Goal: Information Seeking & Learning: Learn about a topic

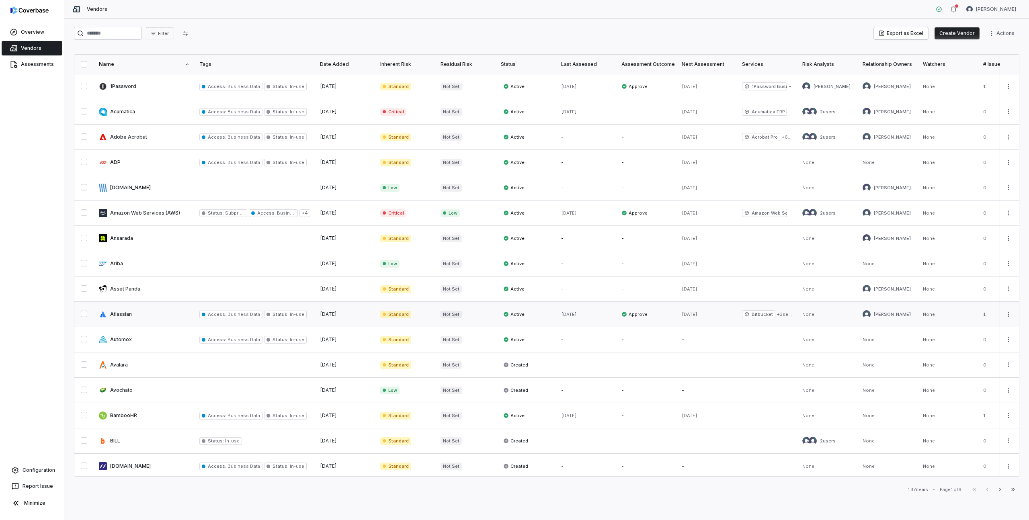
click at [122, 316] on link at bounding box center [144, 314] width 101 height 25
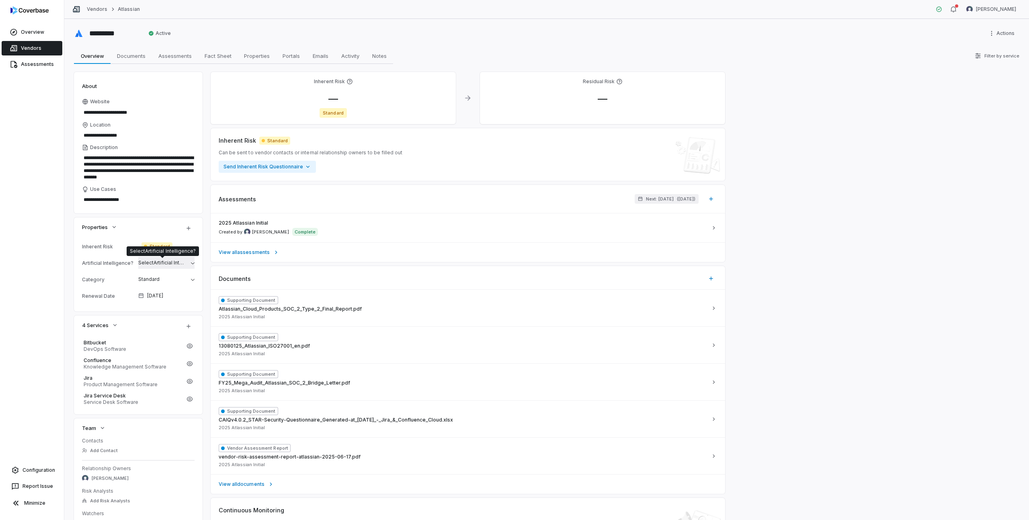
click at [171, 263] on span "Select Artificial Intelligence?" at bounding box center [171, 263] width 66 height 6
click at [69, 262] on div "**********" at bounding box center [546, 269] width 965 height 501
click at [31, 47] on span "Vendors" at bounding box center [31, 48] width 21 height 6
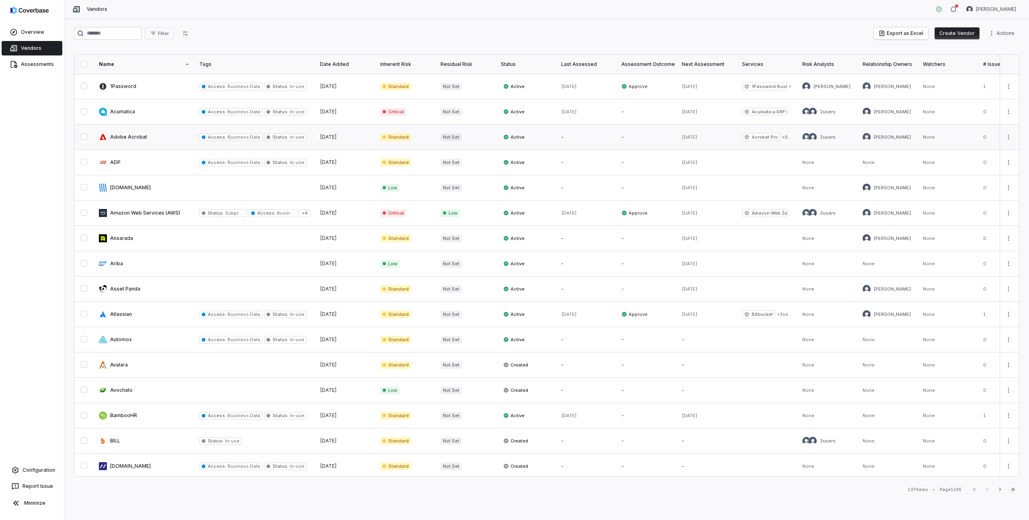
click at [136, 133] on link at bounding box center [144, 137] width 101 height 25
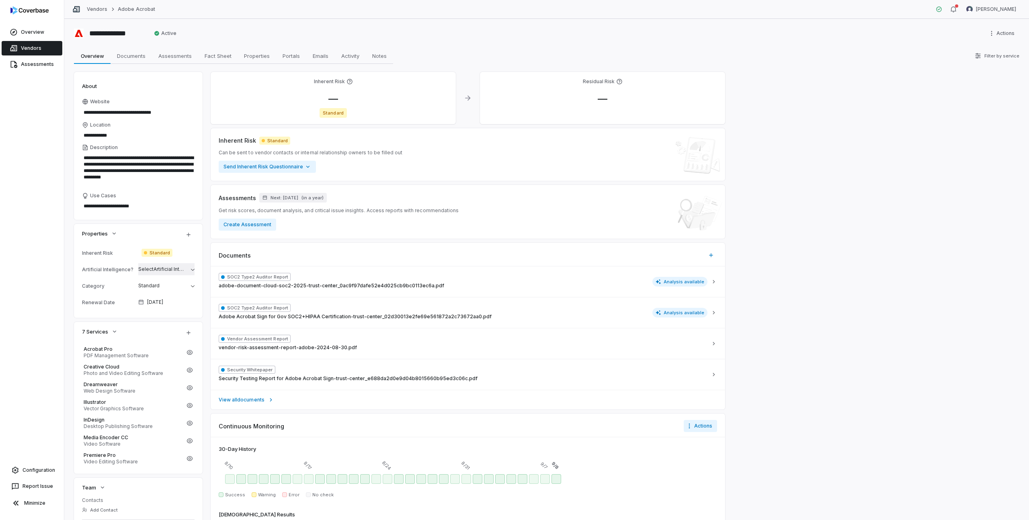
click at [157, 270] on span "Select Artificial Intelligence?" at bounding box center [171, 269] width 66 height 6
click at [155, 321] on div "No" at bounding box center [181, 321] width 62 height 6
click at [68, 244] on div "**********" at bounding box center [546, 269] width 965 height 501
click at [26, 45] on span "Vendors" at bounding box center [31, 48] width 21 height 6
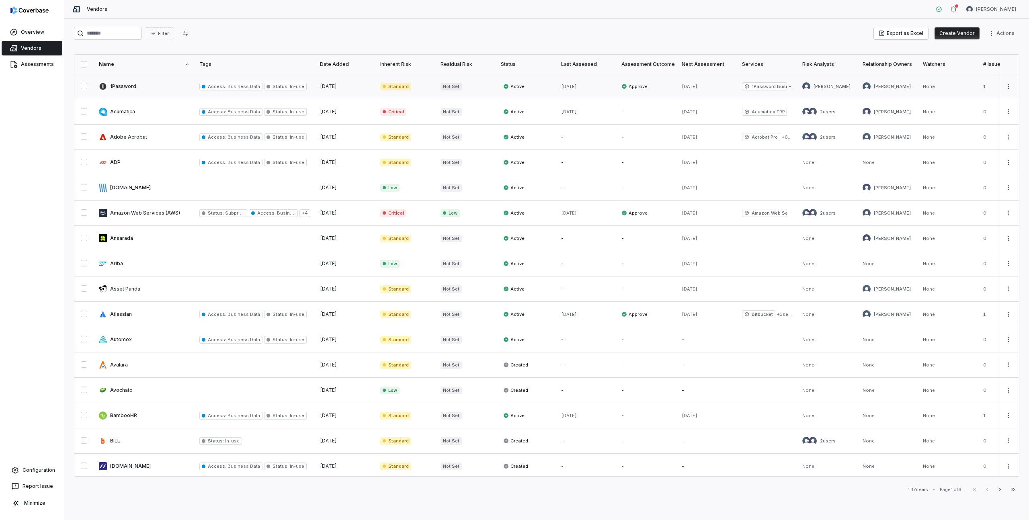
click at [133, 89] on link at bounding box center [144, 86] width 101 height 25
click at [125, 287] on link at bounding box center [144, 289] width 101 height 25
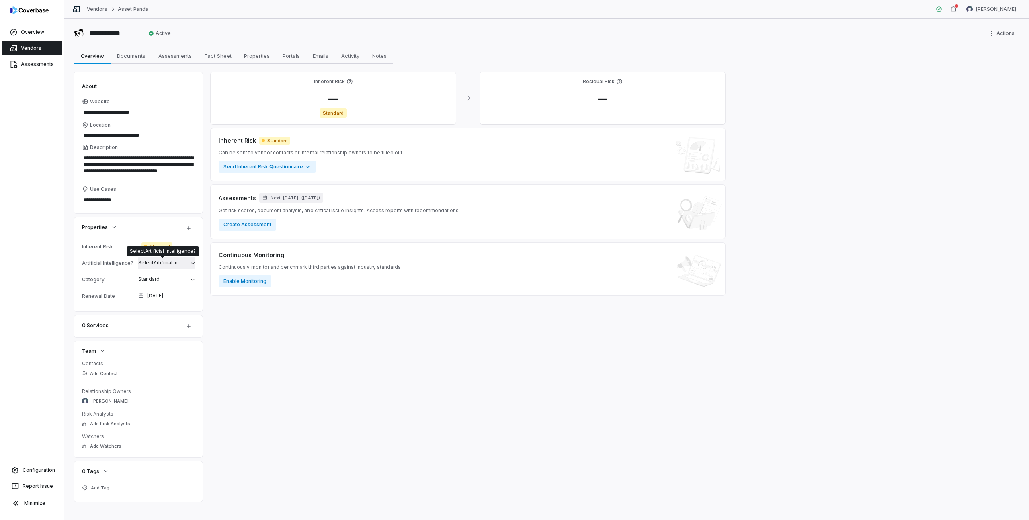
click at [158, 262] on span "Select Artificial Intelligence?" at bounding box center [171, 263] width 66 height 6
click at [64, 277] on div "**********" at bounding box center [546, 269] width 965 height 501
click at [27, 48] on span "Vendors" at bounding box center [31, 48] width 21 height 6
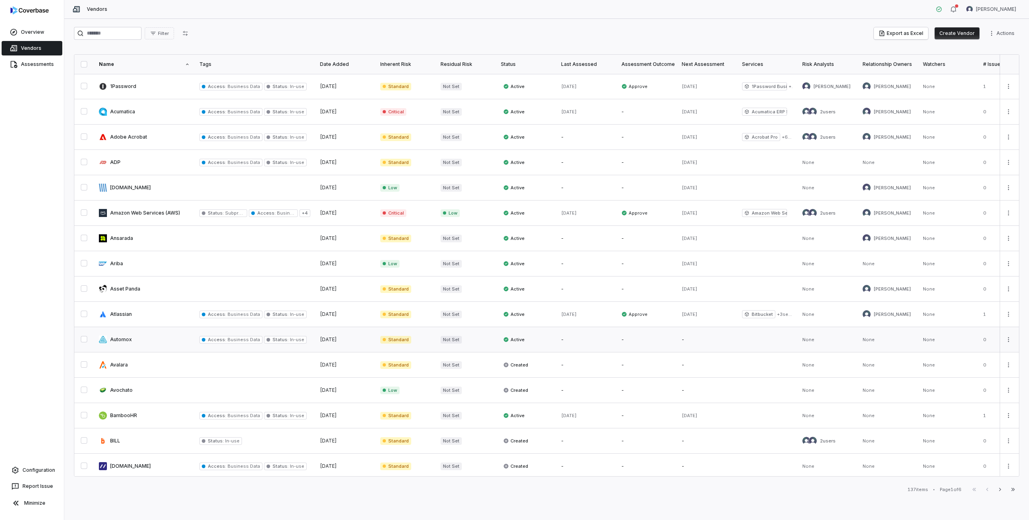
click at [143, 337] on link at bounding box center [144, 339] width 101 height 25
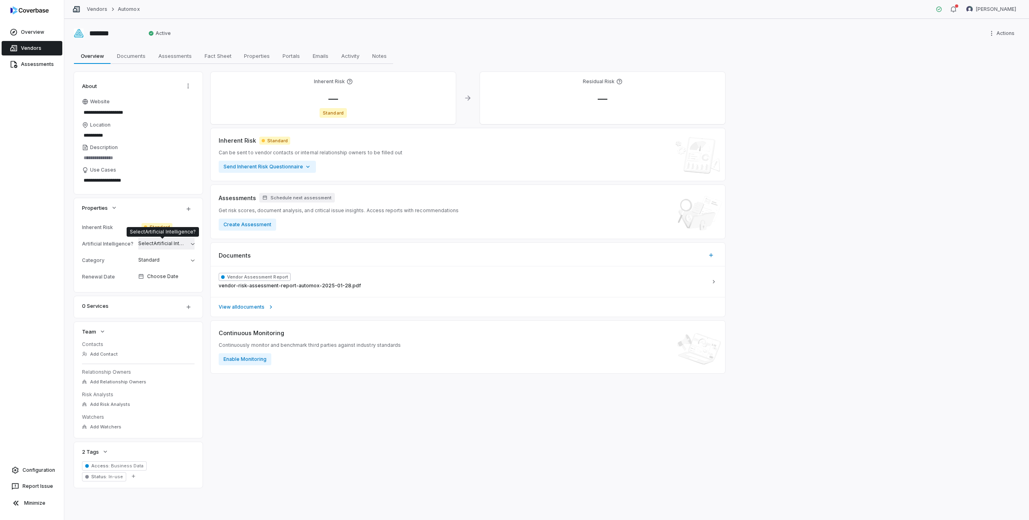
click at [161, 243] on span "Select Artificial Intelligence?" at bounding box center [171, 243] width 66 height 6
click at [70, 259] on div "**********" at bounding box center [546, 269] width 965 height 501
click at [29, 49] on span "Vendors" at bounding box center [31, 48] width 21 height 6
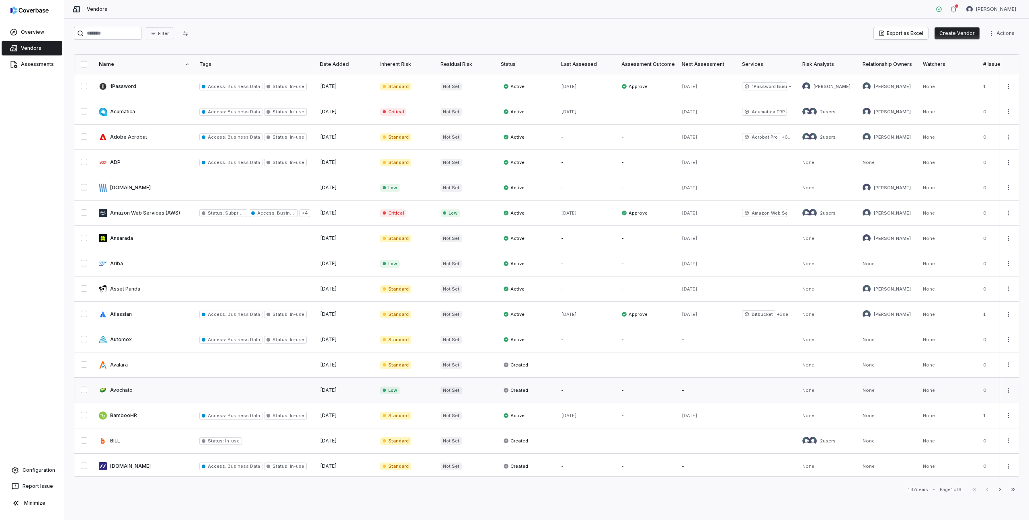
click at [121, 392] on link at bounding box center [144, 390] width 101 height 25
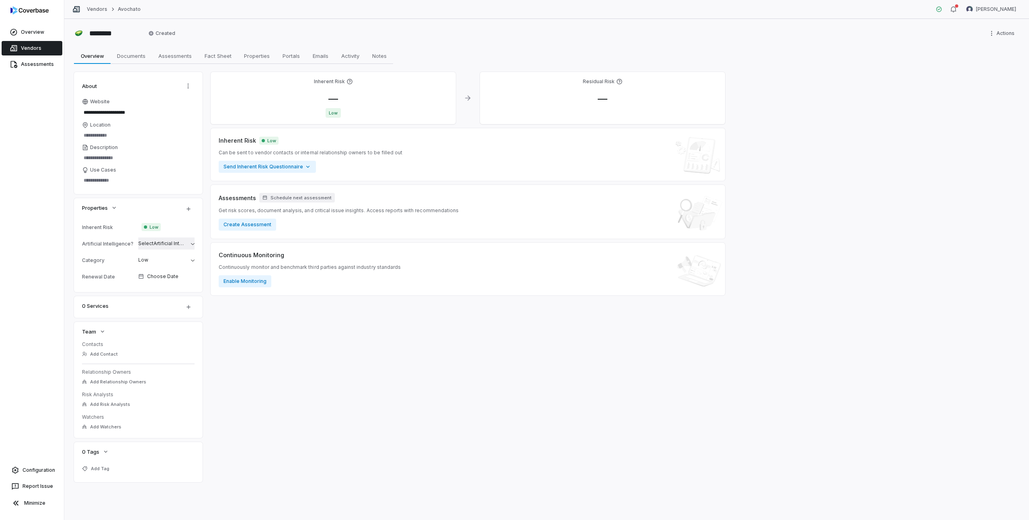
click at [164, 245] on span "Select Artificial Intelligence?" at bounding box center [171, 243] width 66 height 6
click at [69, 263] on div "**********" at bounding box center [546, 269] width 965 height 501
click at [27, 45] on span "Vendors" at bounding box center [31, 48] width 21 height 6
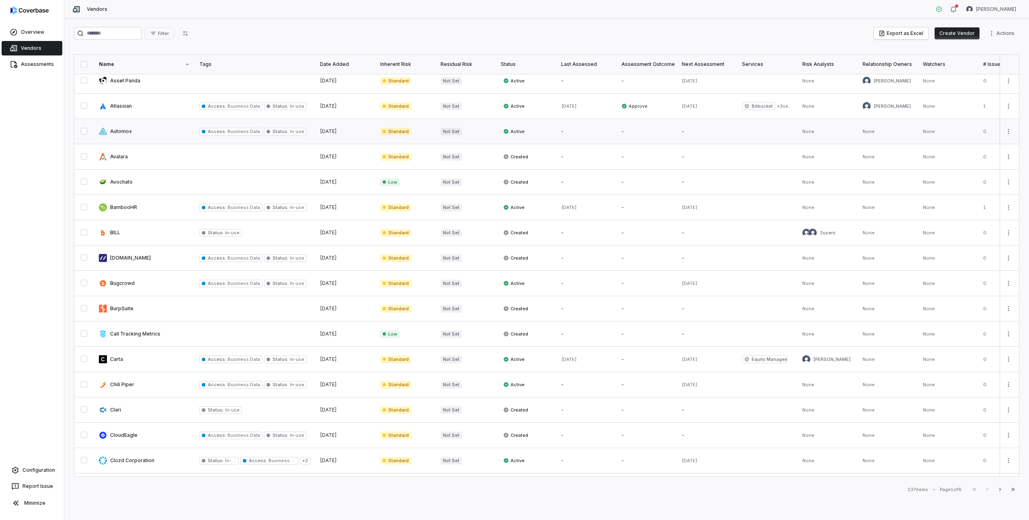
scroll to position [230, 0]
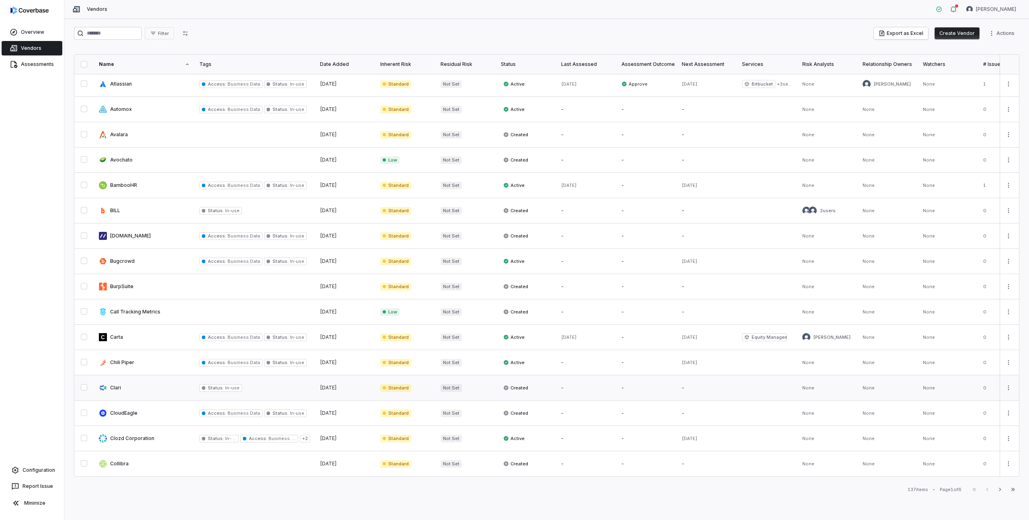
click at [121, 386] on link at bounding box center [144, 388] width 101 height 25
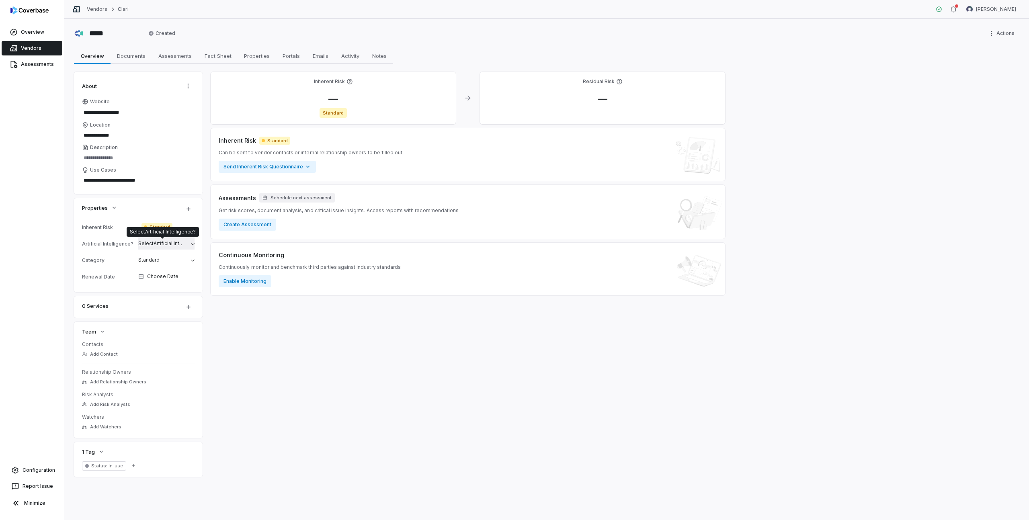
click at [160, 241] on span "Select Artificial Intelligence?" at bounding box center [171, 243] width 66 height 6
click at [68, 251] on div "**********" at bounding box center [546, 269] width 965 height 501
click at [28, 51] on span "Vendors" at bounding box center [31, 48] width 21 height 6
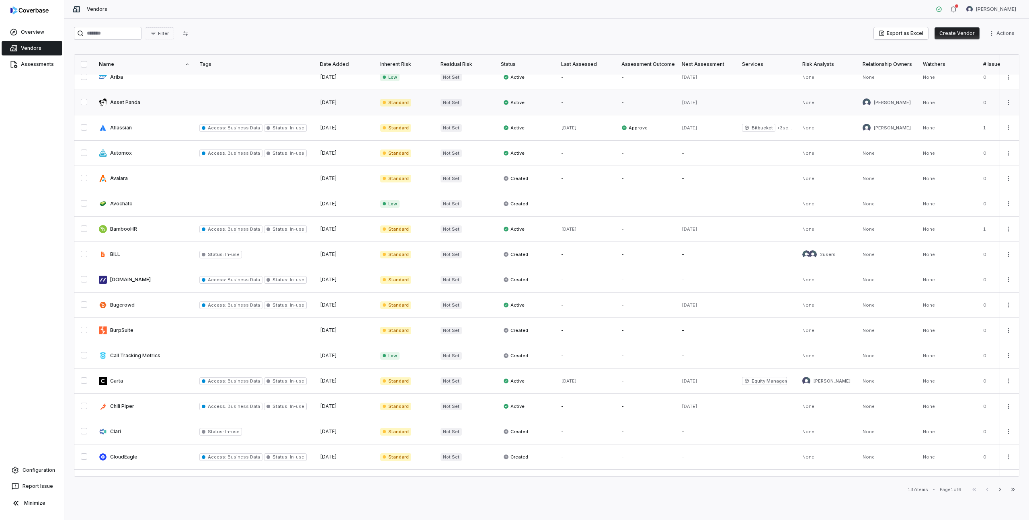
scroll to position [230, 0]
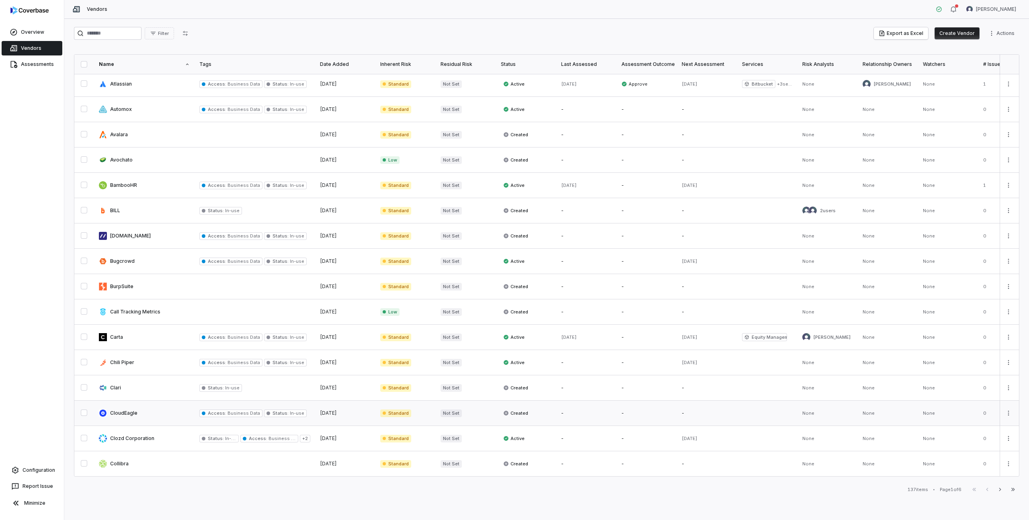
click at [122, 409] on link at bounding box center [144, 413] width 101 height 25
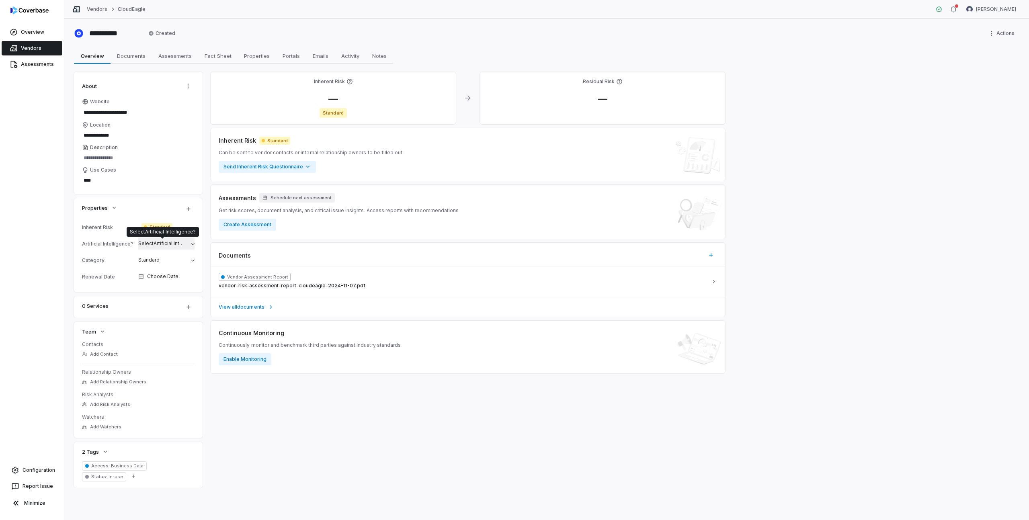
click at [153, 245] on span "Select Artificial Intelligence?" at bounding box center [171, 243] width 66 height 6
click at [72, 249] on div "**********" at bounding box center [546, 269] width 965 height 501
click at [24, 48] on span "Vendors" at bounding box center [31, 48] width 21 height 6
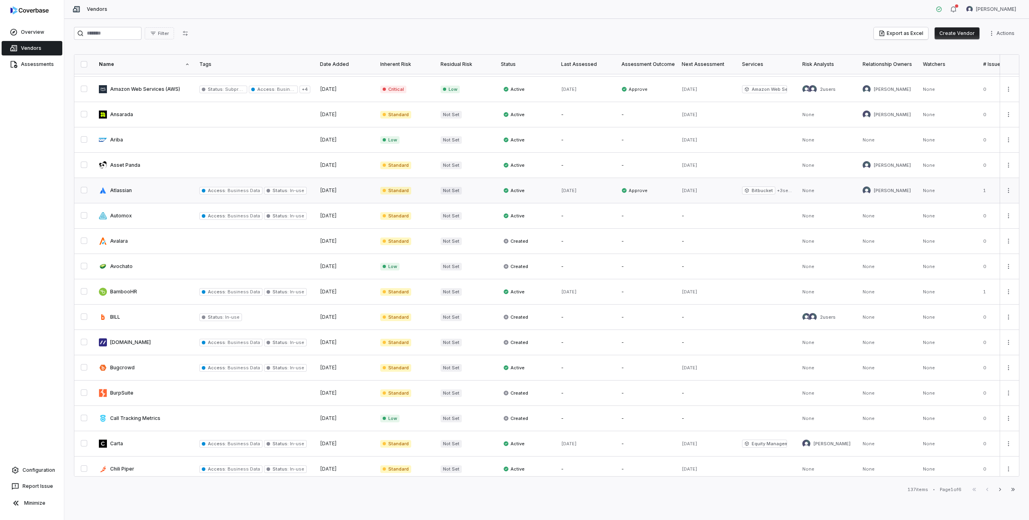
scroll to position [230, 0]
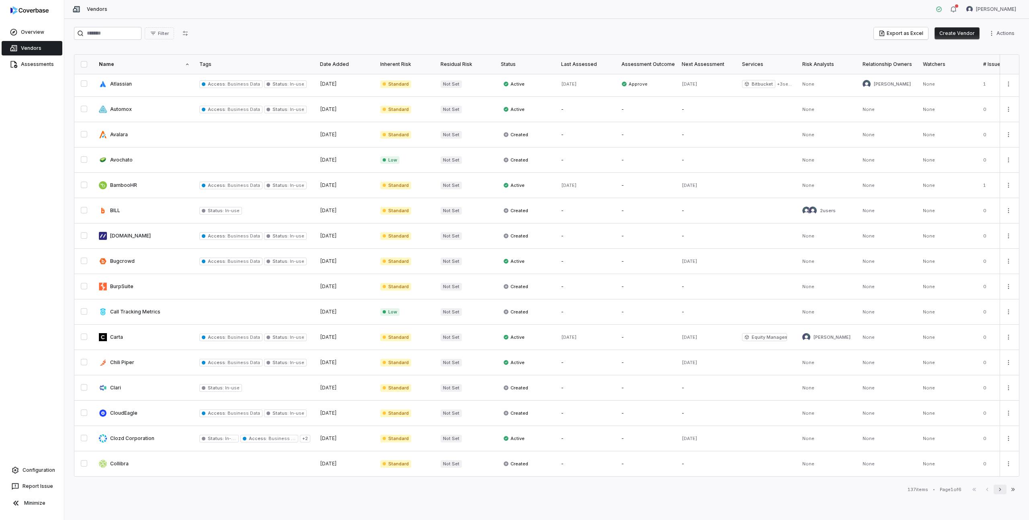
click at [1000, 490] on icon "button" at bounding box center [1000, 489] width 2 height 3
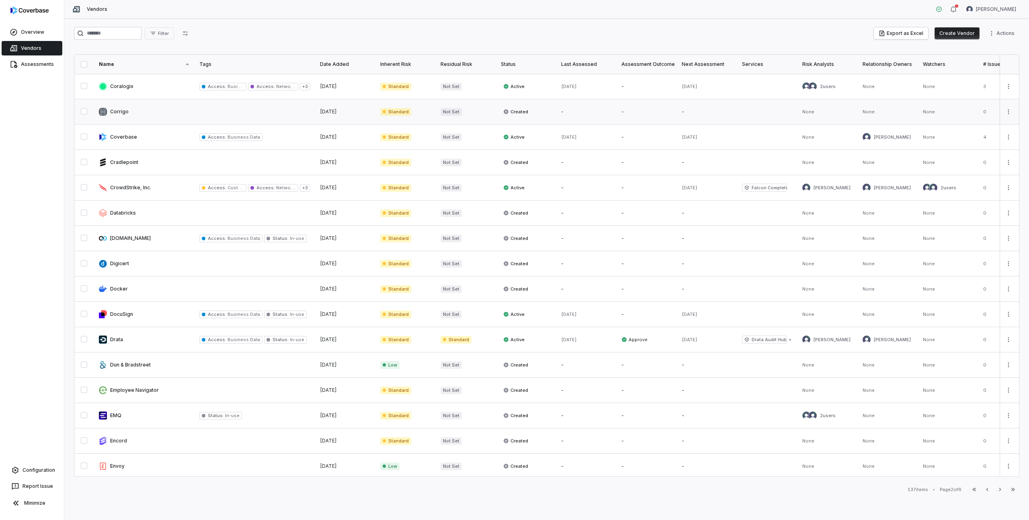
click at [116, 111] on link at bounding box center [144, 111] width 101 height 25
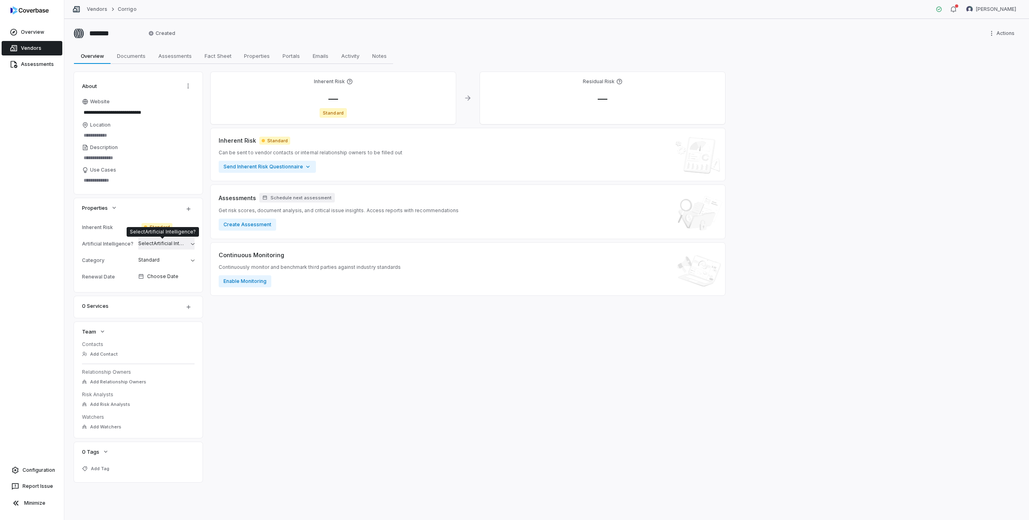
click at [150, 244] on span "Select Artificial Intelligence?" at bounding box center [171, 243] width 66 height 6
click at [72, 240] on div "**********" at bounding box center [546, 269] width 965 height 501
click at [26, 48] on span "Vendors" at bounding box center [31, 48] width 21 height 6
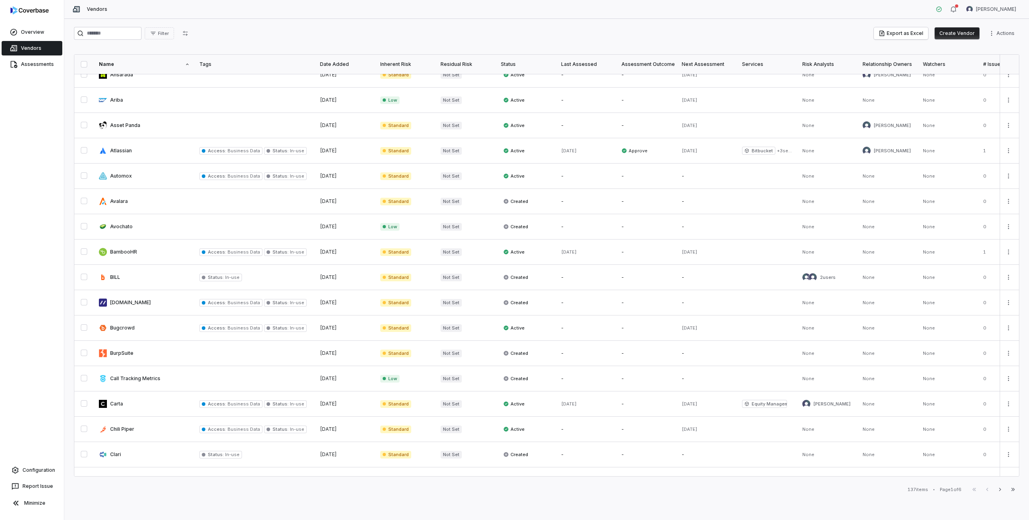
scroll to position [230, 0]
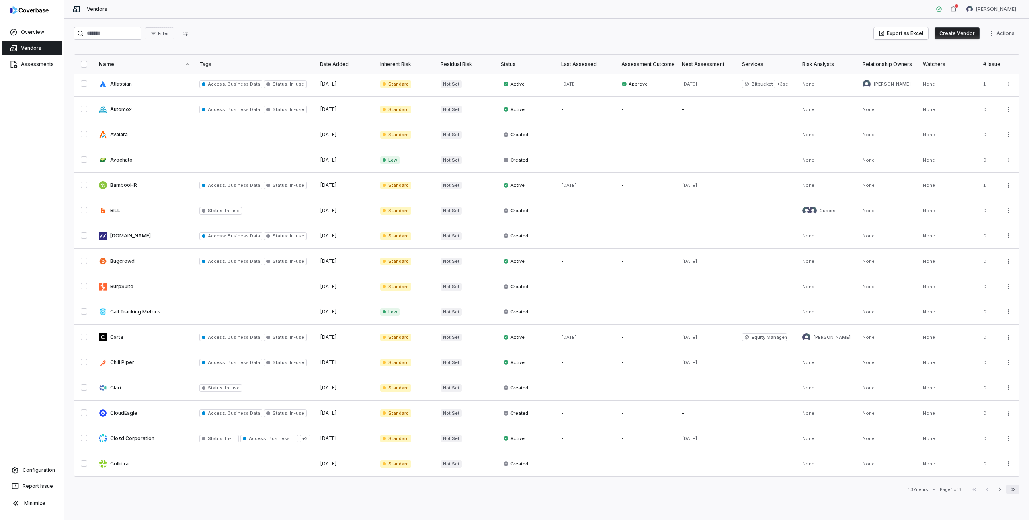
click at [1014, 489] on icon "button" at bounding box center [1014, 489] width 4 height 3
click at [1014, 489] on div "First Page Previous Next Last Page" at bounding box center [993, 490] width 51 height 10
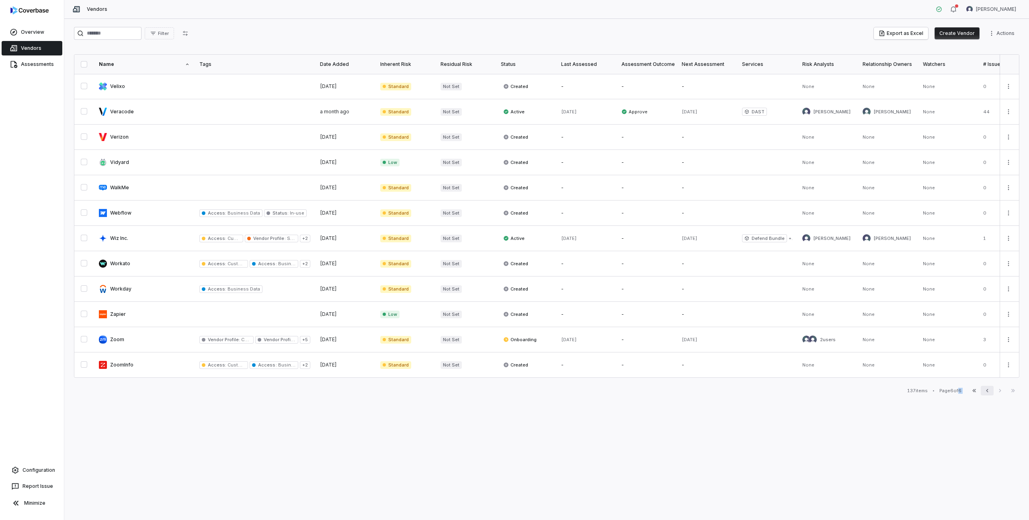
click at [988, 393] on icon "button" at bounding box center [987, 391] width 6 height 6
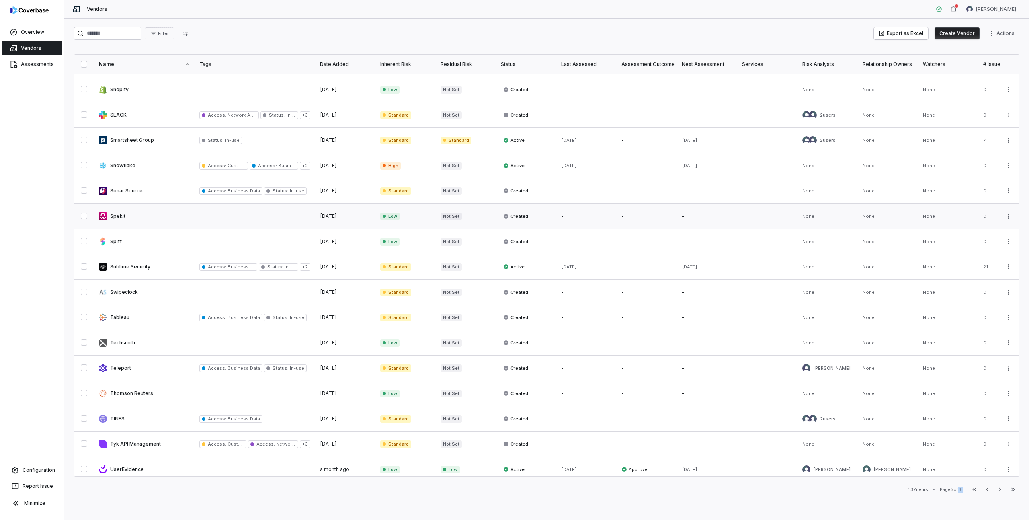
scroll to position [230, 0]
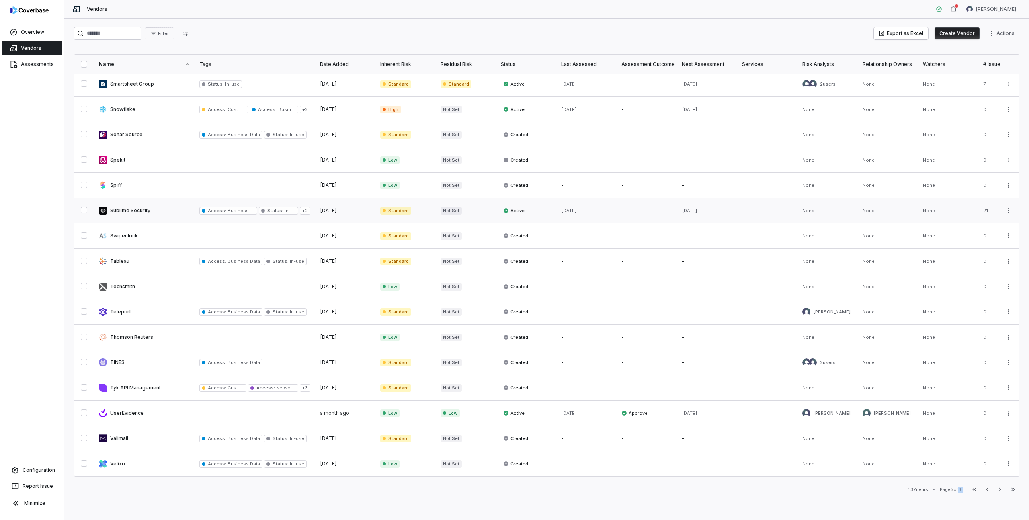
click at [136, 211] on link at bounding box center [144, 210] width 101 height 25
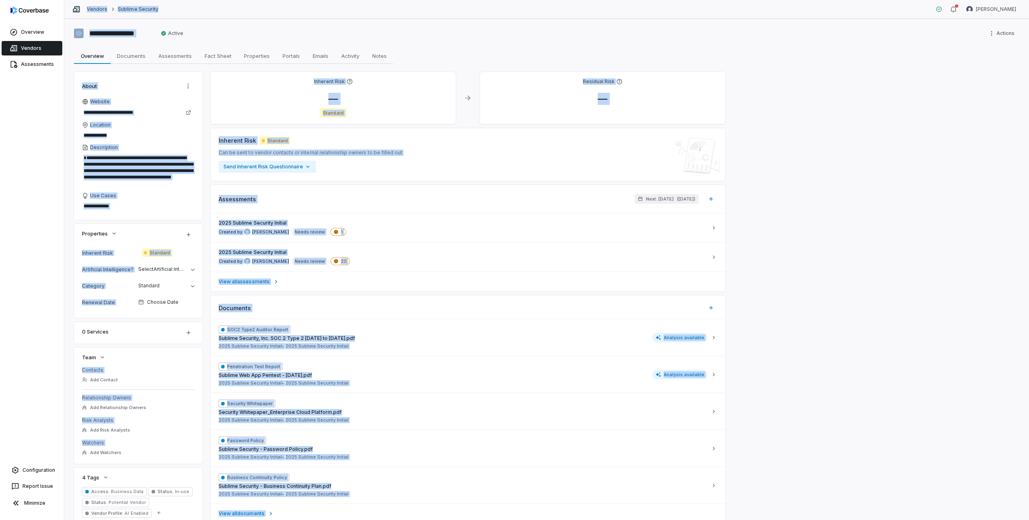
click at [161, 195] on div "Use Cases" at bounding box center [138, 196] width 113 height 6
click at [161, 201] on textarea "Use Cases" at bounding box center [138, 206] width 113 height 11
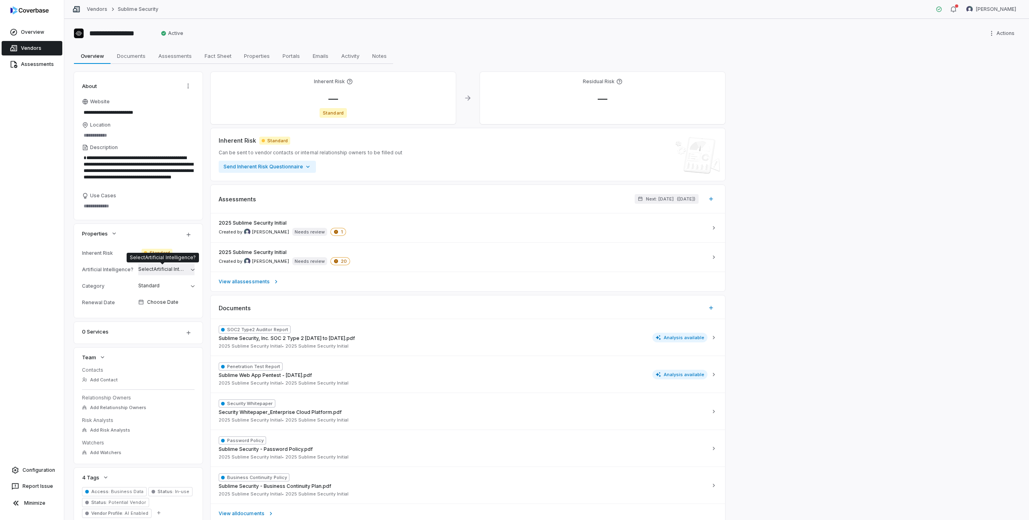
click at [164, 271] on span "Select Artificial Intelligence?" at bounding box center [171, 269] width 66 height 6
click at [154, 310] on div "Yes" at bounding box center [181, 309] width 62 height 6
click at [68, 235] on div "**********" at bounding box center [546, 269] width 965 height 501
click at [97, 8] on link "Vendors" at bounding box center [97, 9] width 21 height 6
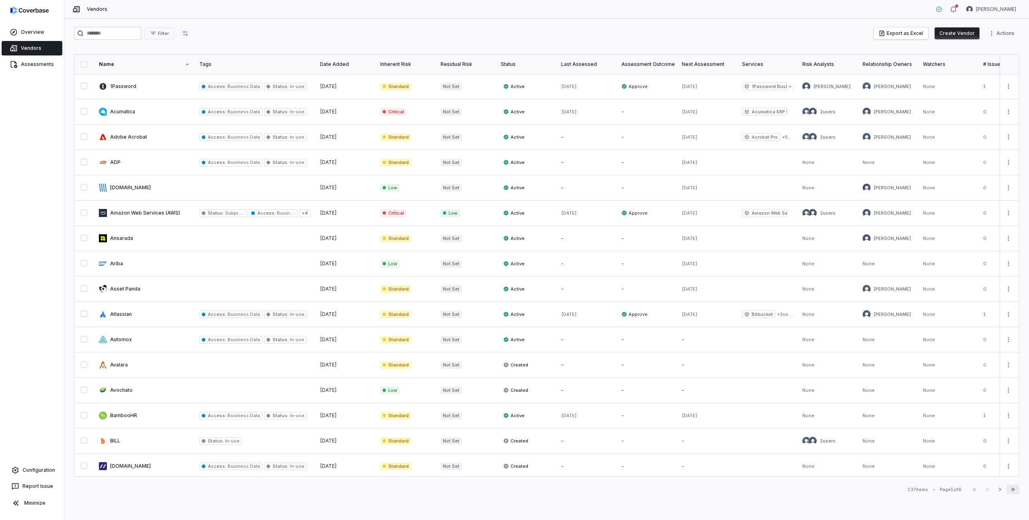
click at [1012, 491] on icon "button" at bounding box center [1014, 489] width 4 height 3
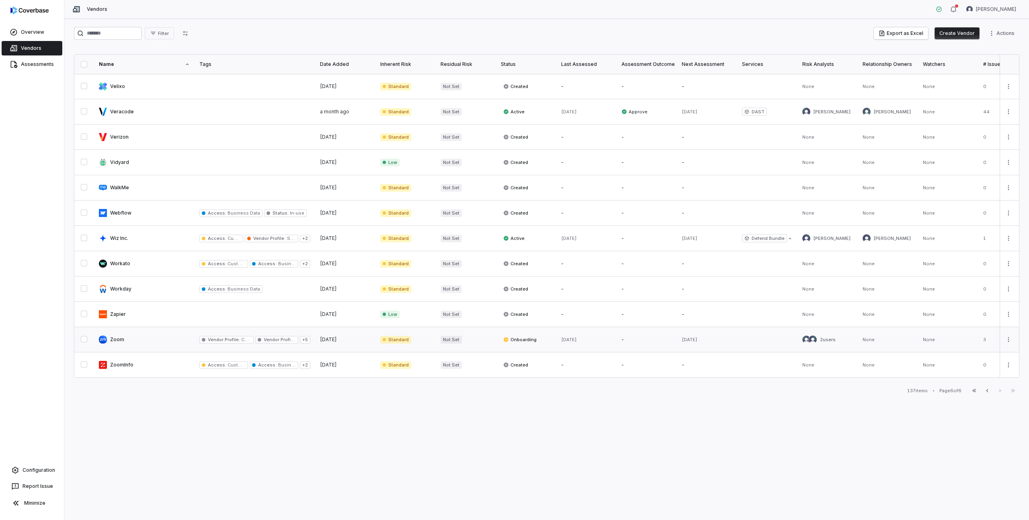
click at [115, 337] on link at bounding box center [144, 339] width 101 height 25
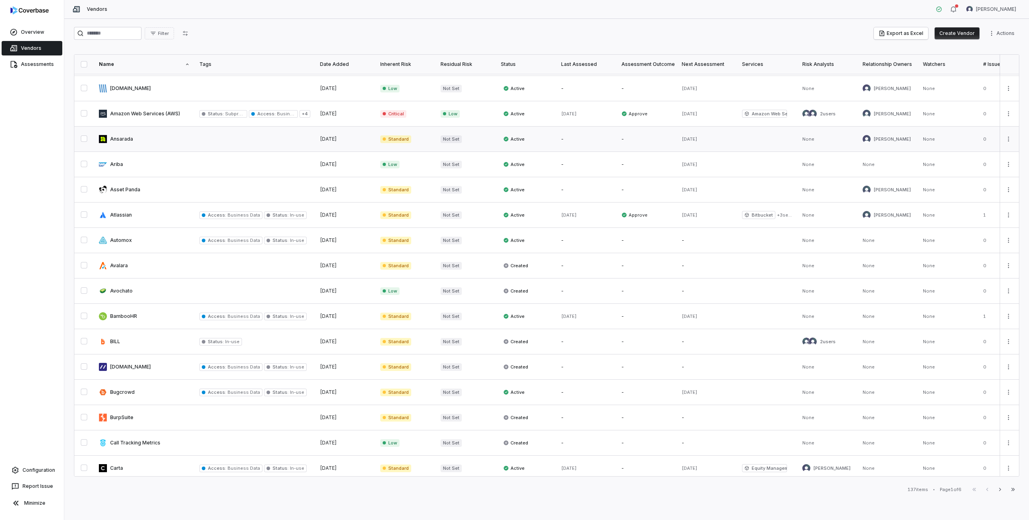
scroll to position [230, 0]
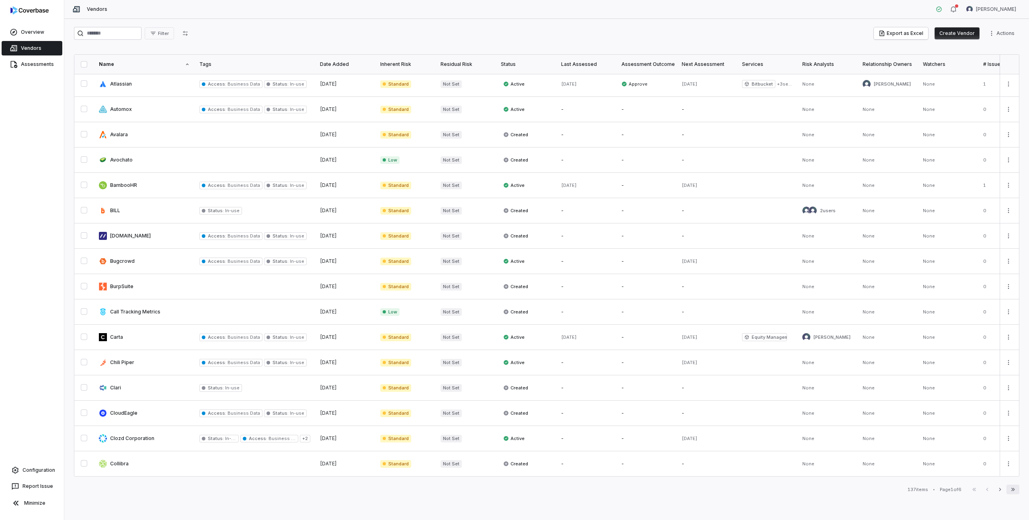
click at [1015, 491] on icon "button" at bounding box center [1013, 490] width 6 height 6
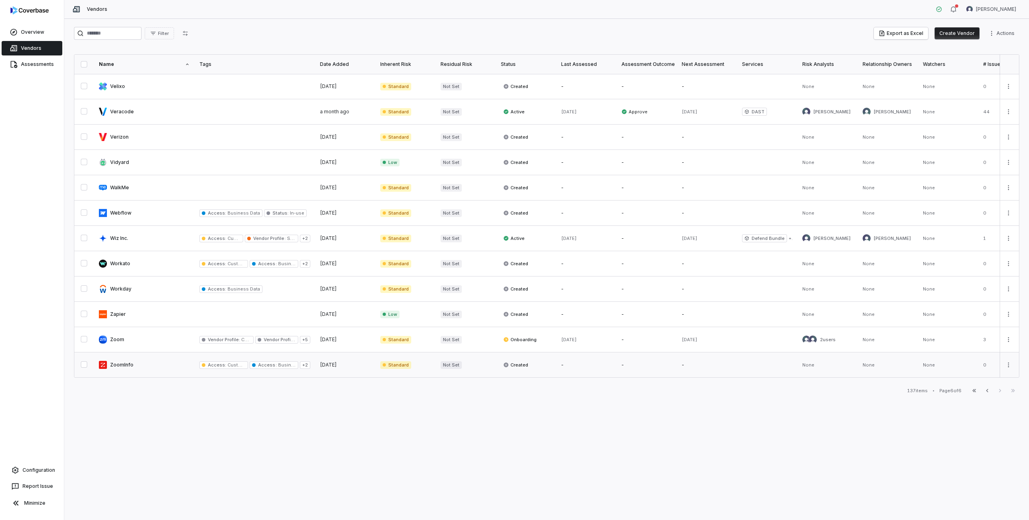
click at [123, 365] on link at bounding box center [144, 365] width 101 height 25
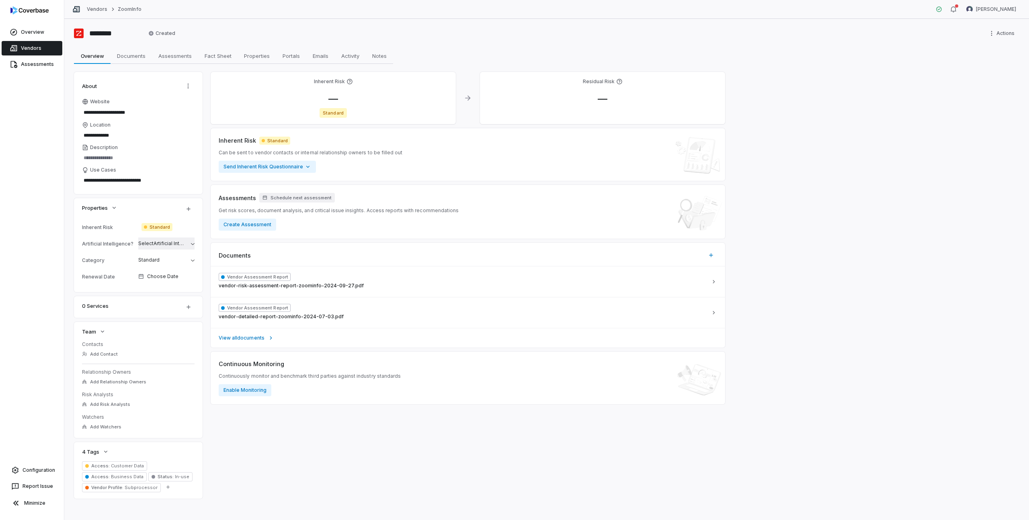
click at [154, 239] on button "Select Artificial Intelligence?" at bounding box center [166, 243] width 63 height 17
click at [68, 257] on div "**********" at bounding box center [546, 269] width 965 height 501
click at [25, 49] on span "Vendors" at bounding box center [31, 48] width 21 height 6
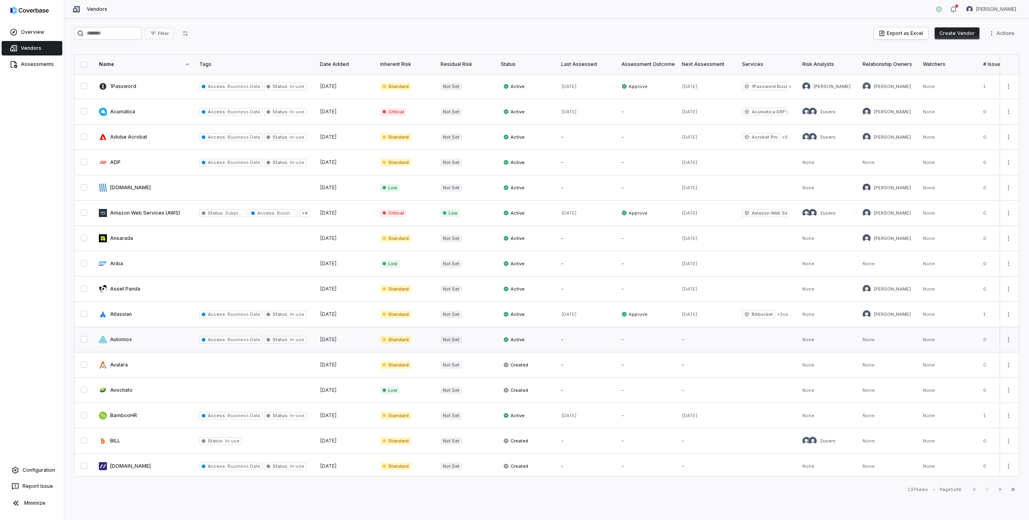
scroll to position [230, 0]
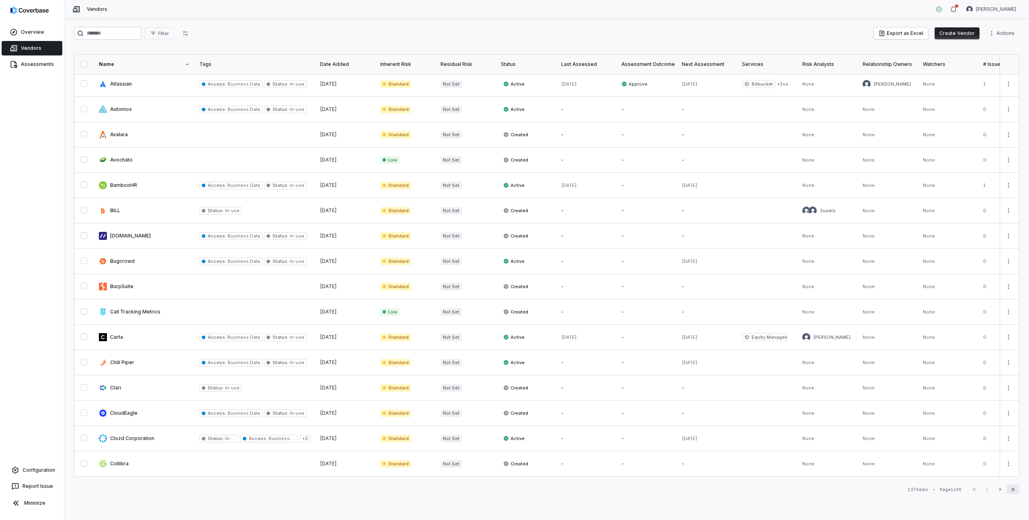
click at [1014, 492] on icon "button" at bounding box center [1013, 490] width 6 height 6
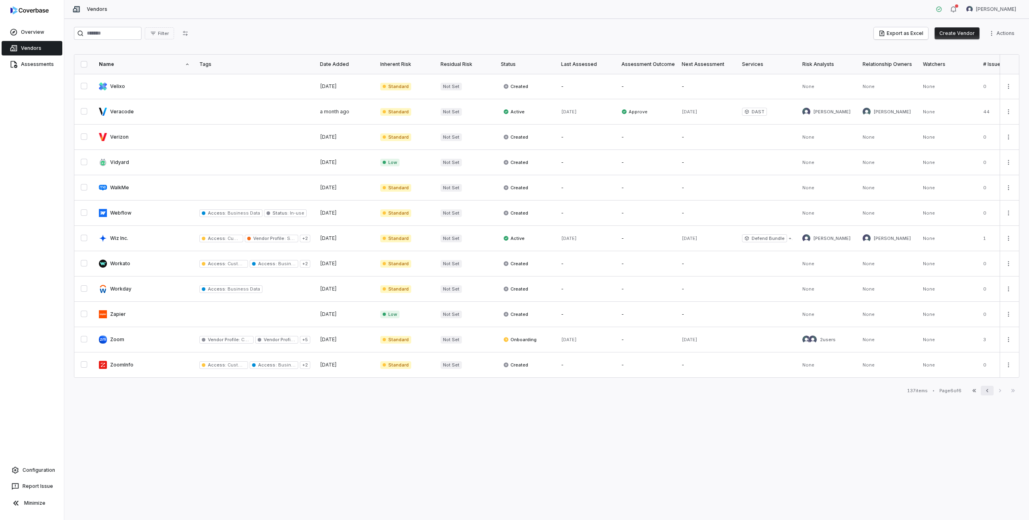
click at [985, 392] on icon "button" at bounding box center [987, 391] width 6 height 6
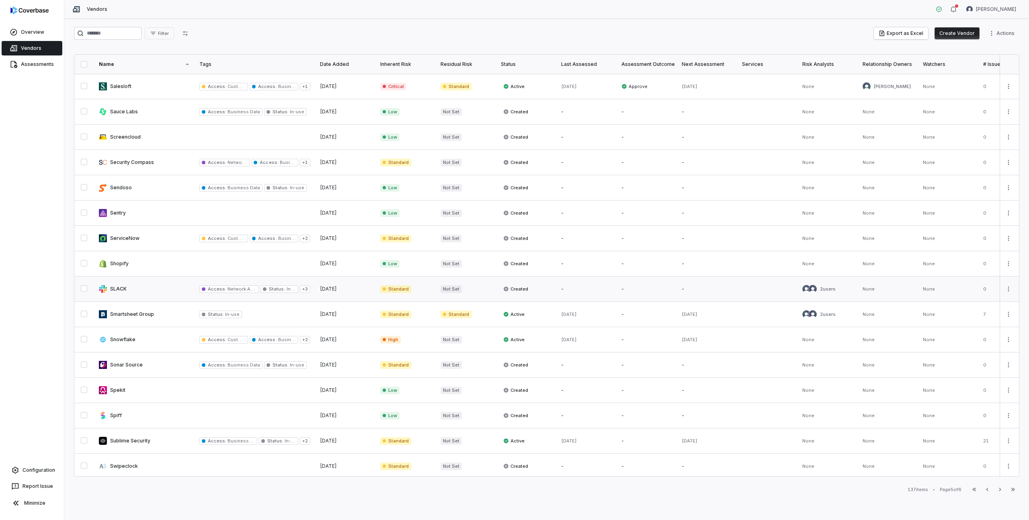
click at [164, 286] on link at bounding box center [144, 289] width 101 height 25
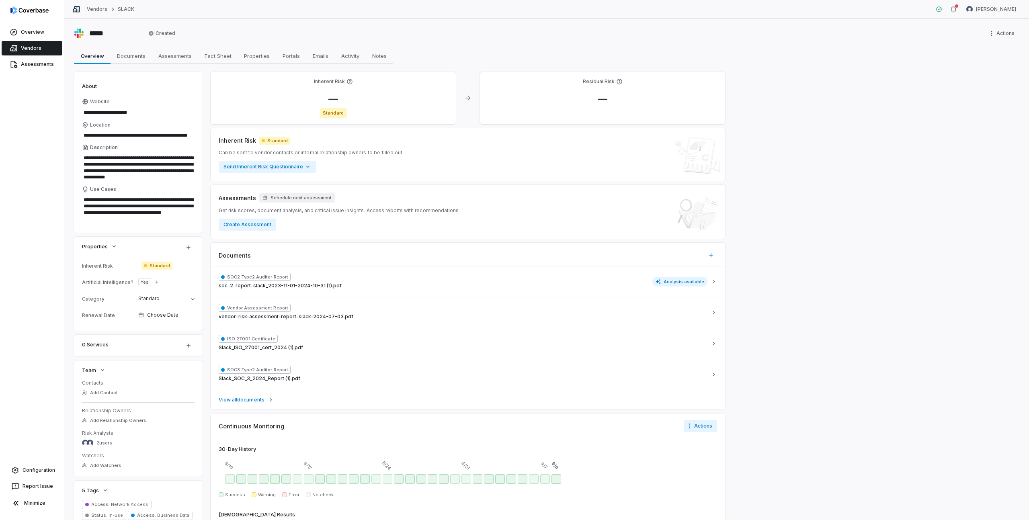
click at [27, 47] on span "Vendors" at bounding box center [31, 48] width 21 height 6
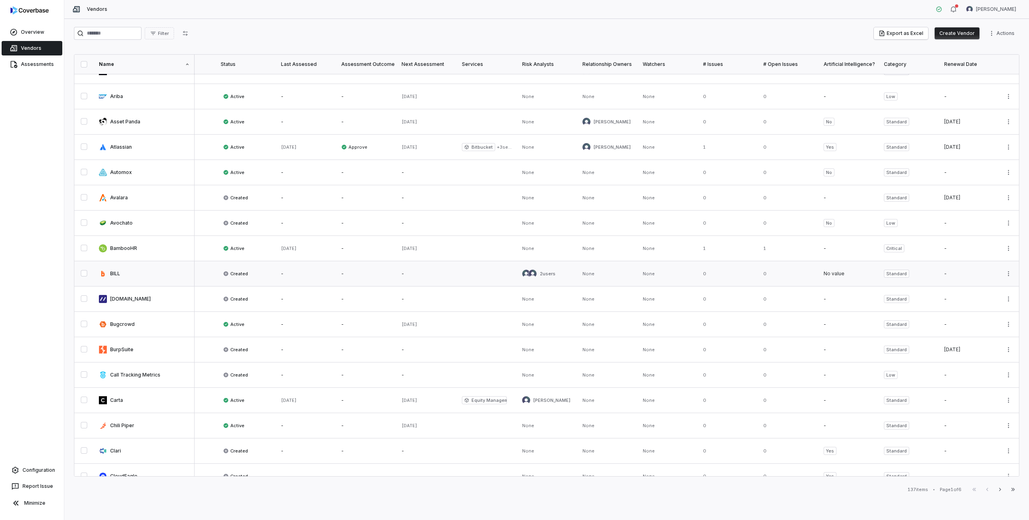
scroll to position [230, 280]
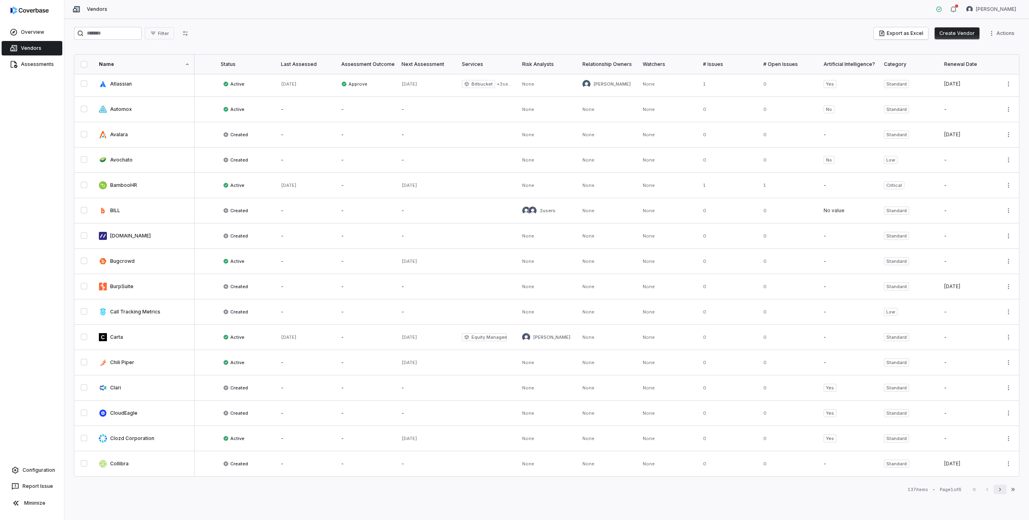
click at [998, 492] on icon "button" at bounding box center [1000, 490] width 6 height 6
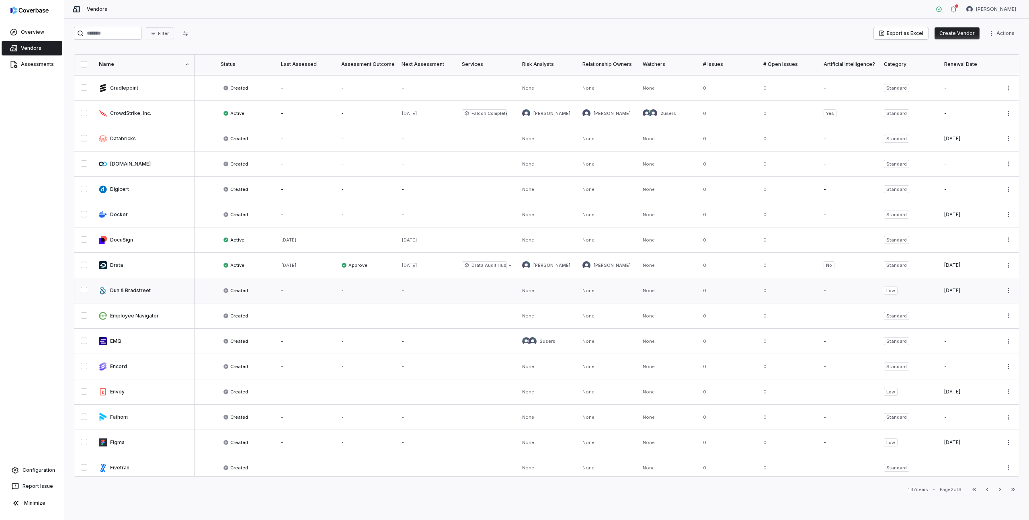
scroll to position [230, 280]
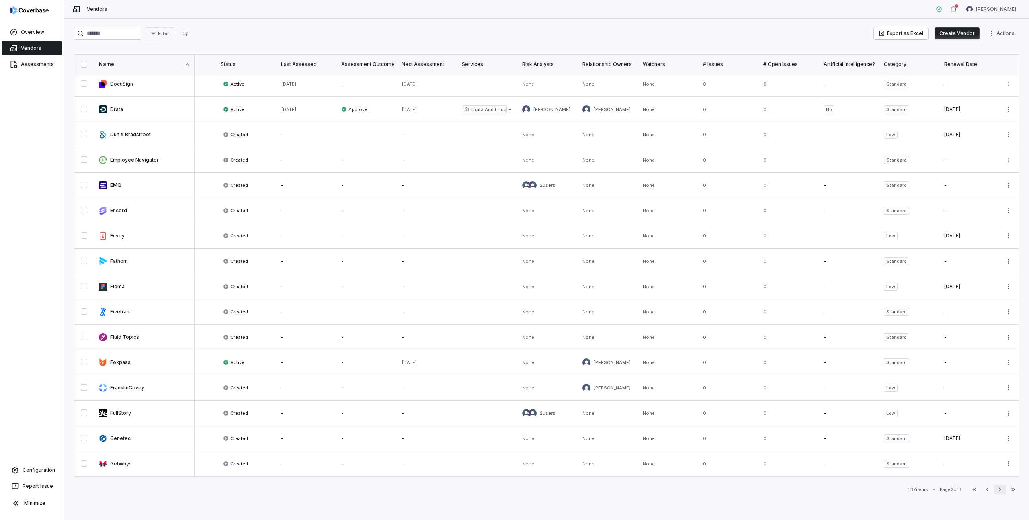
click at [1000, 490] on icon "button" at bounding box center [1000, 489] width 2 height 3
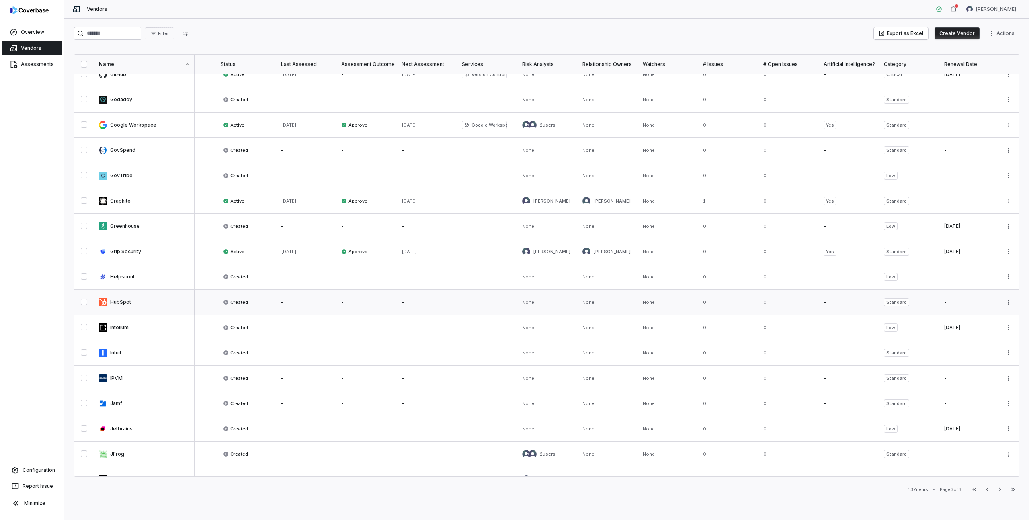
scroll to position [0, 280]
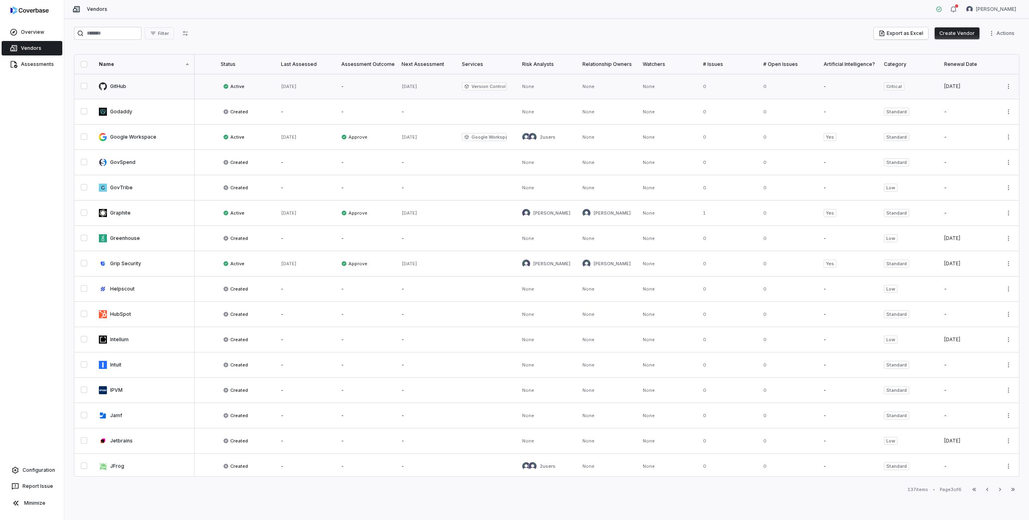
click at [126, 86] on link at bounding box center [144, 86] width 101 height 25
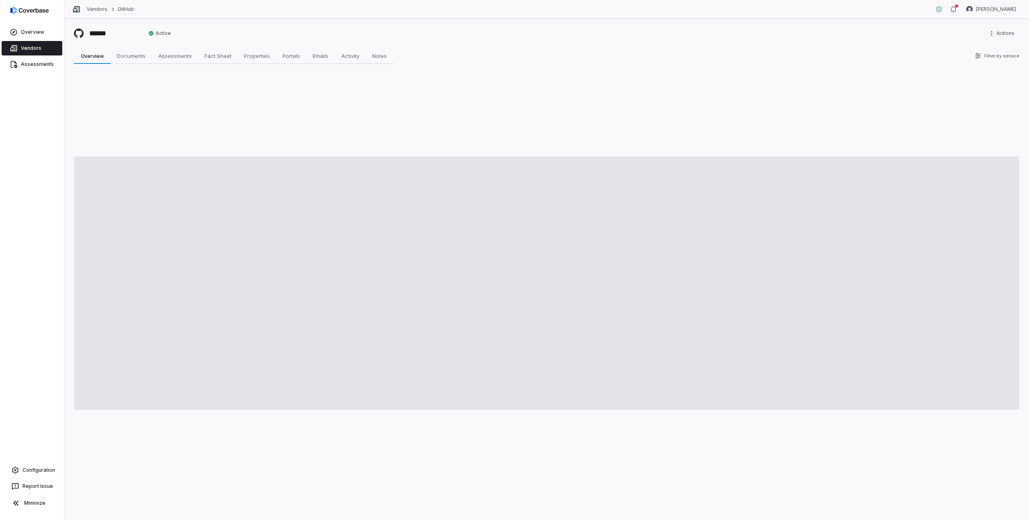
type textarea "*"
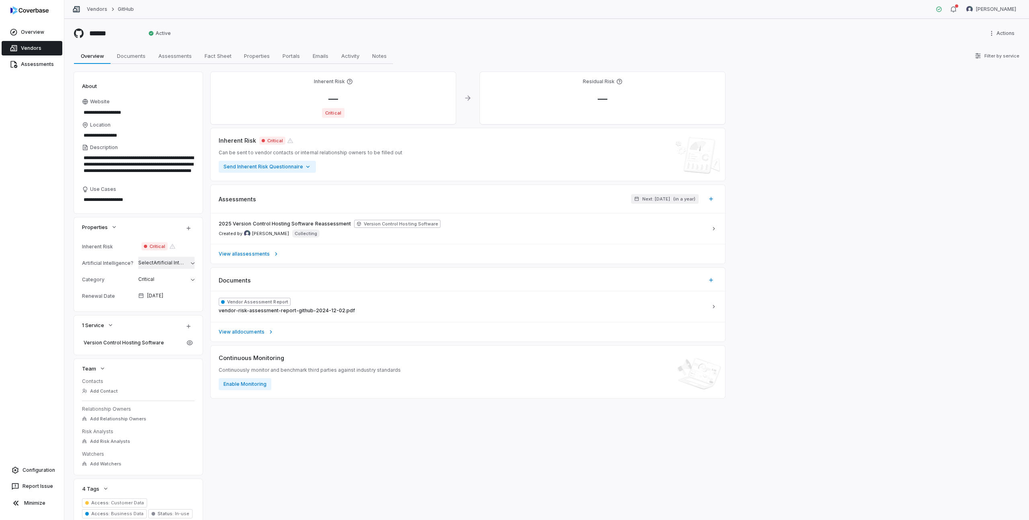
click at [158, 260] on span "Select Artificial Intelligence?" at bounding box center [171, 263] width 66 height 6
click at [67, 252] on div "**********" at bounding box center [546, 269] width 965 height 501
click at [30, 47] on span "Vendors" at bounding box center [31, 48] width 21 height 6
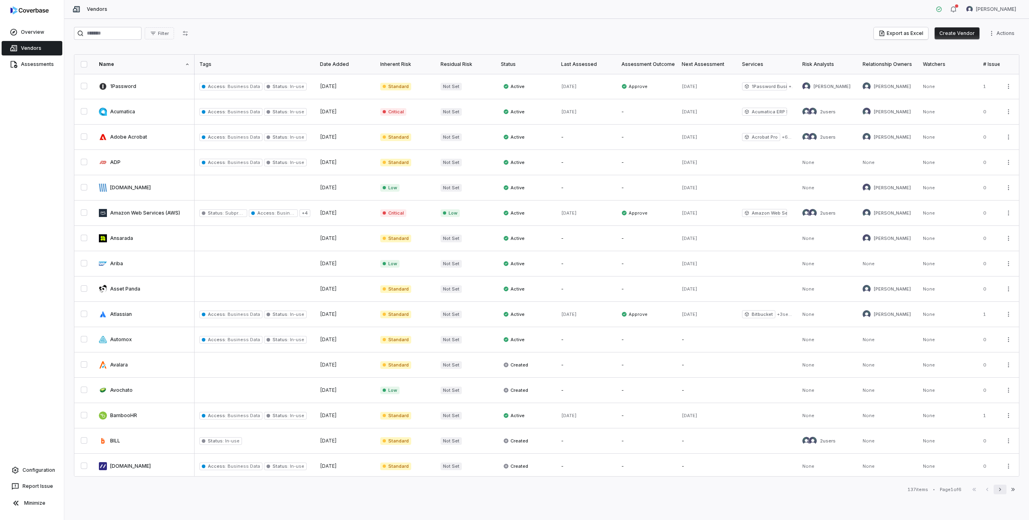
click at [1000, 493] on button "Next" at bounding box center [1000, 490] width 13 height 10
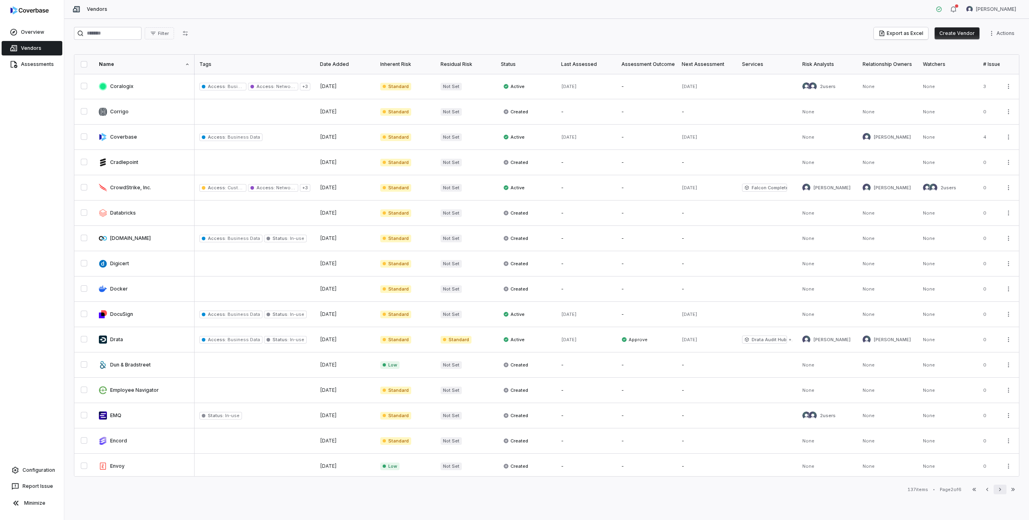
click at [1000, 491] on icon "button" at bounding box center [1000, 489] width 2 height 3
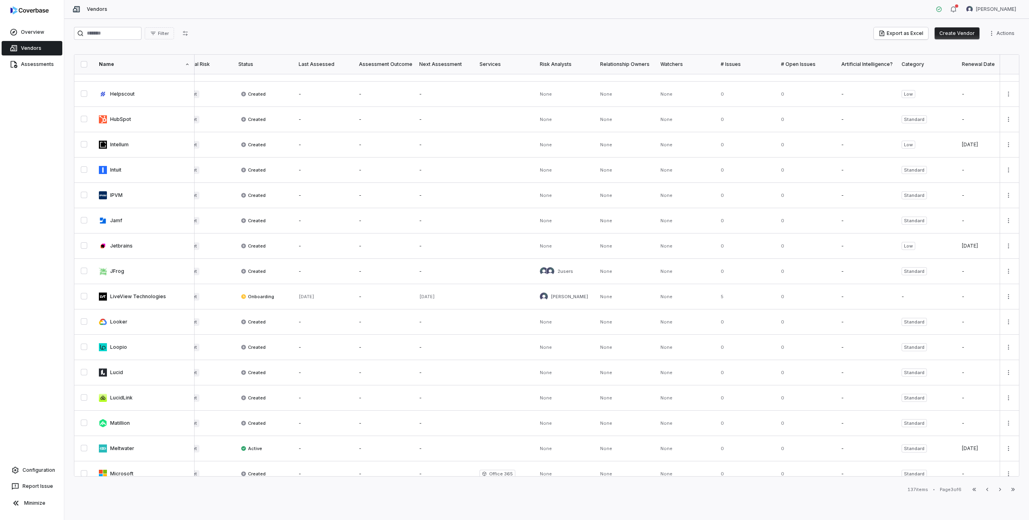
scroll to position [230, 263]
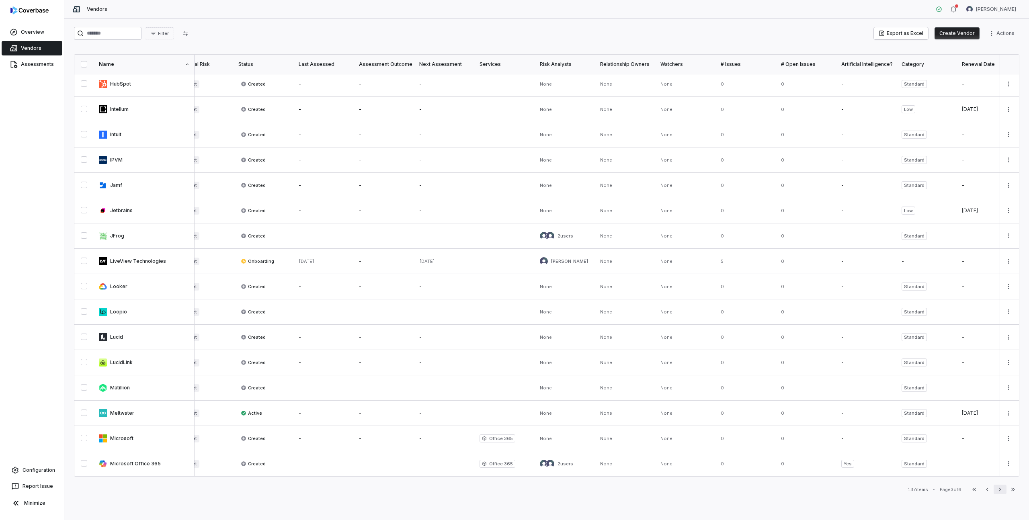
click at [1000, 489] on icon "button" at bounding box center [1000, 489] width 2 height 3
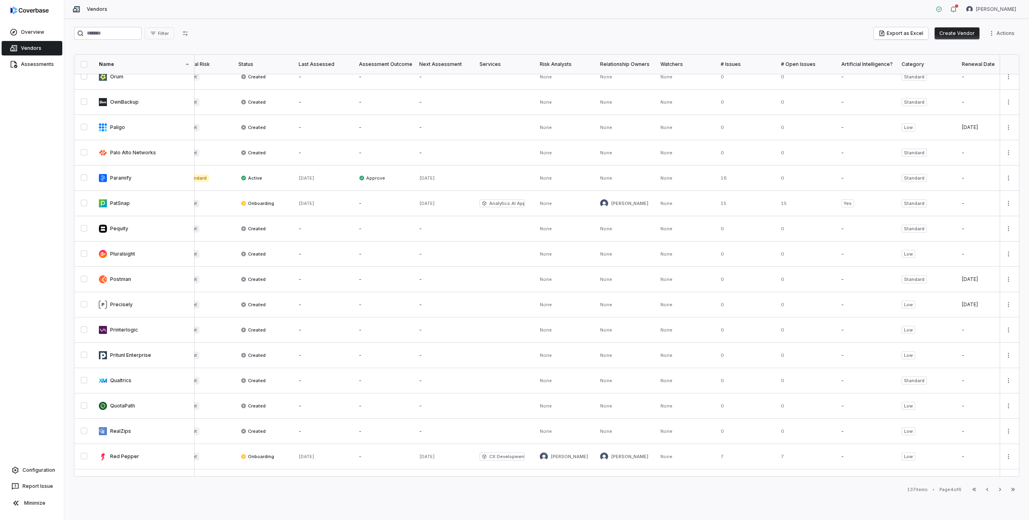
scroll to position [230, 263]
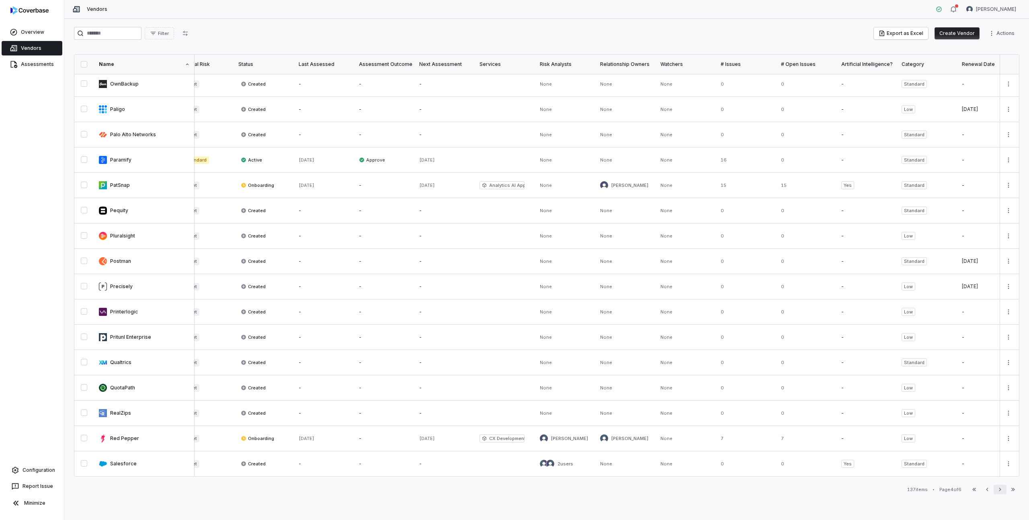
click at [1002, 488] on icon "button" at bounding box center [1000, 490] width 6 height 6
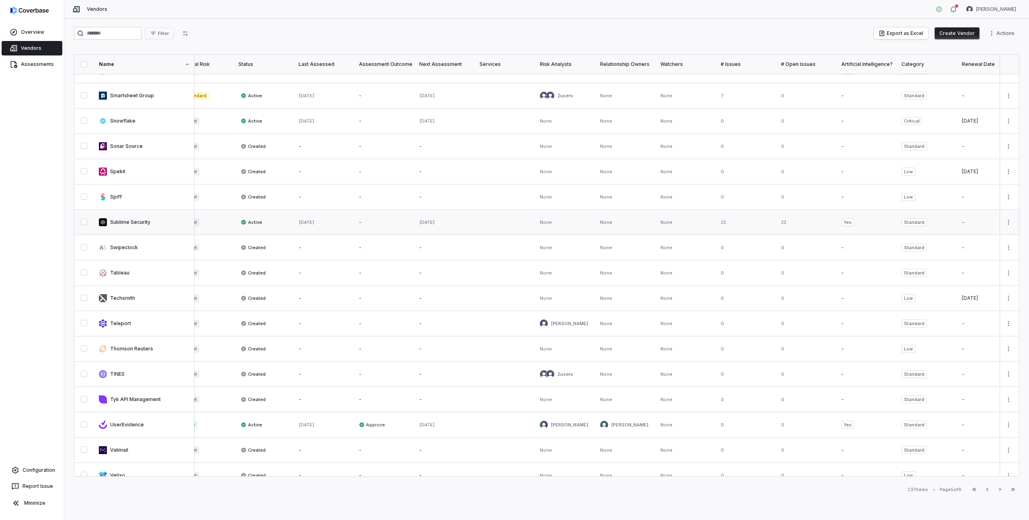
scroll to position [230, 263]
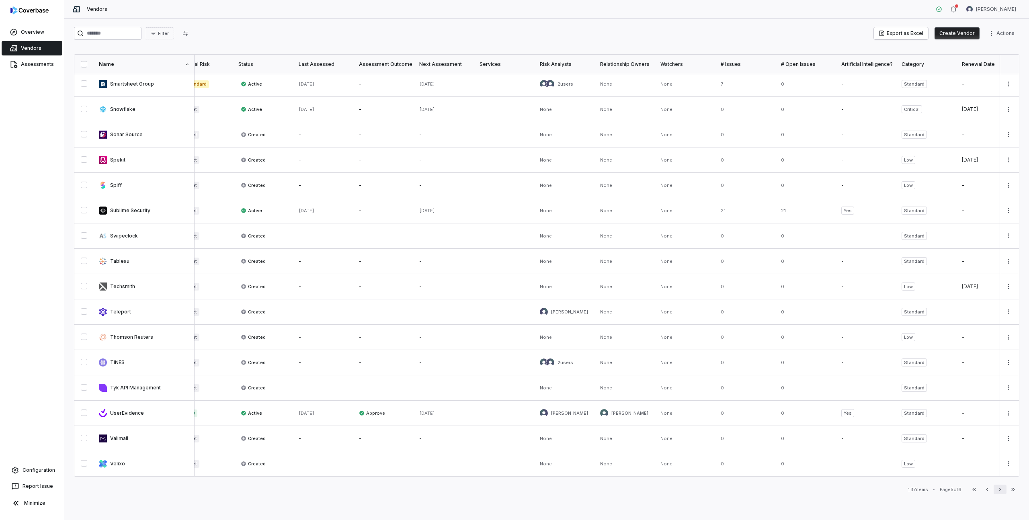
click at [1001, 489] on icon "button" at bounding box center [1000, 490] width 6 height 6
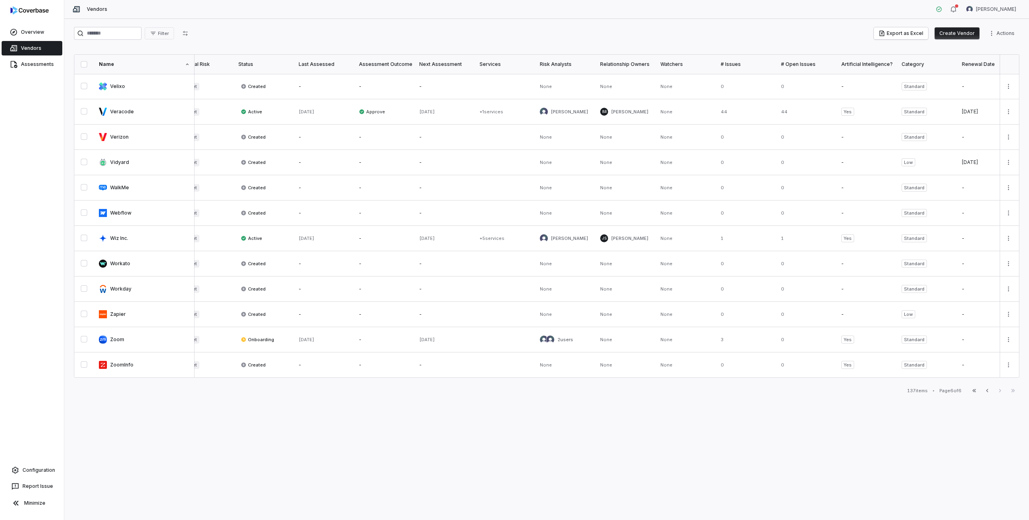
scroll to position [0, 263]
